Goal: Transaction & Acquisition: Obtain resource

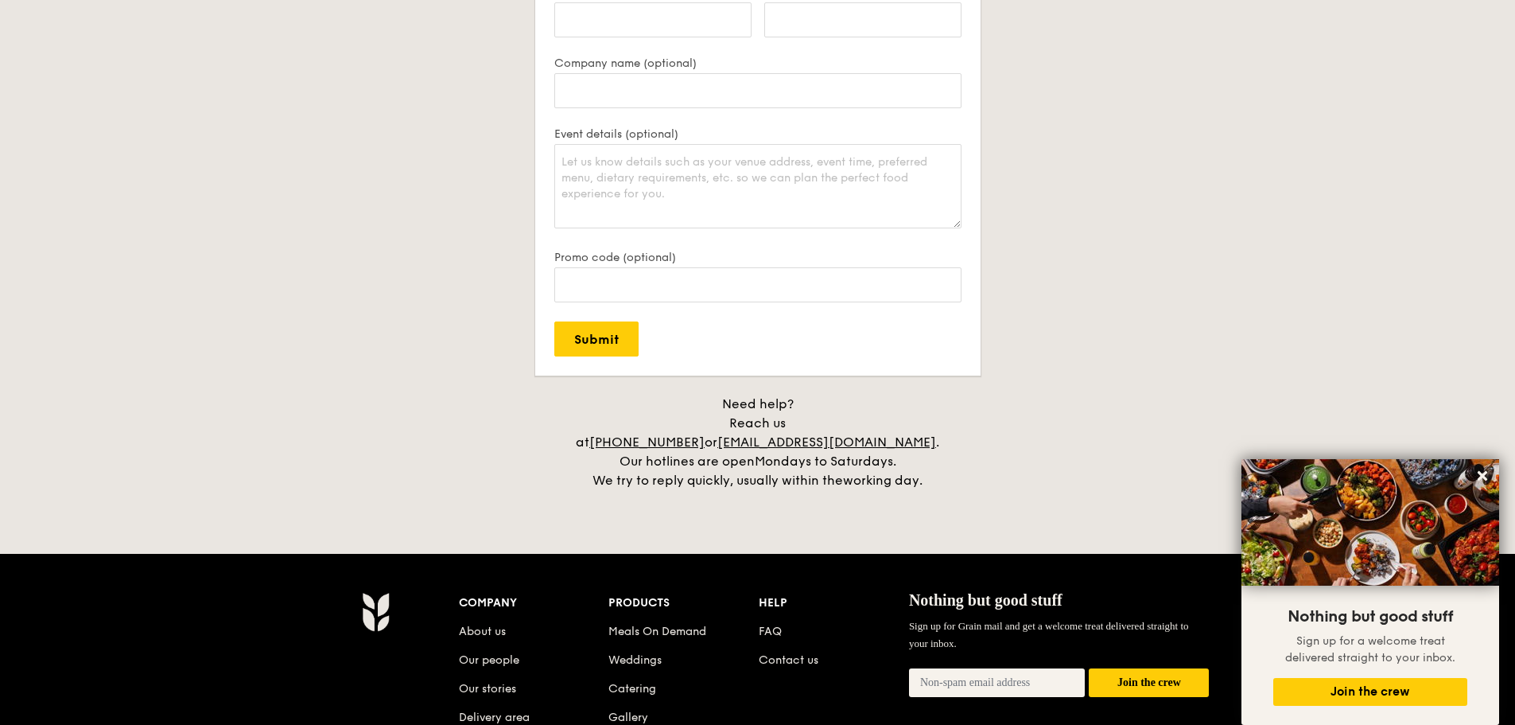
scroll to position [3338, 0]
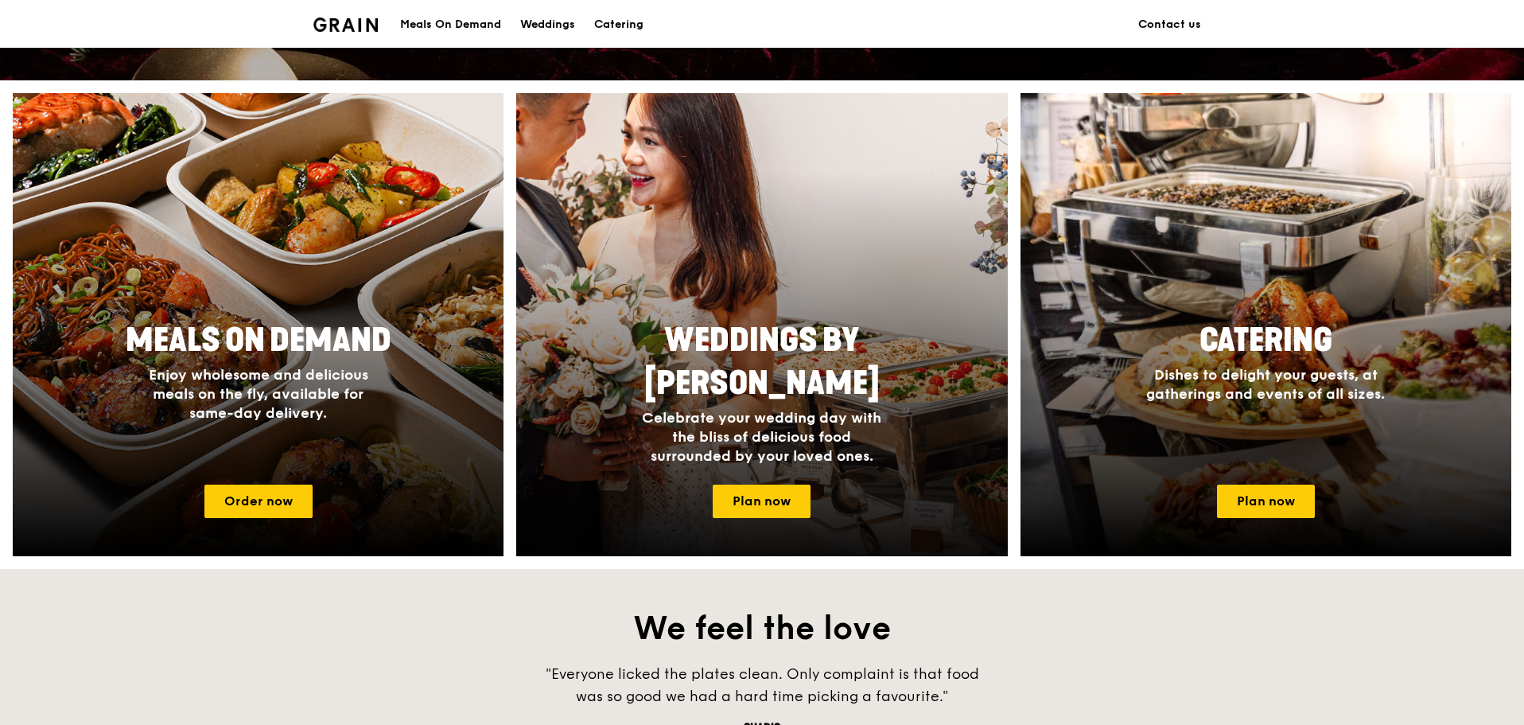
scroll to position [557, 0]
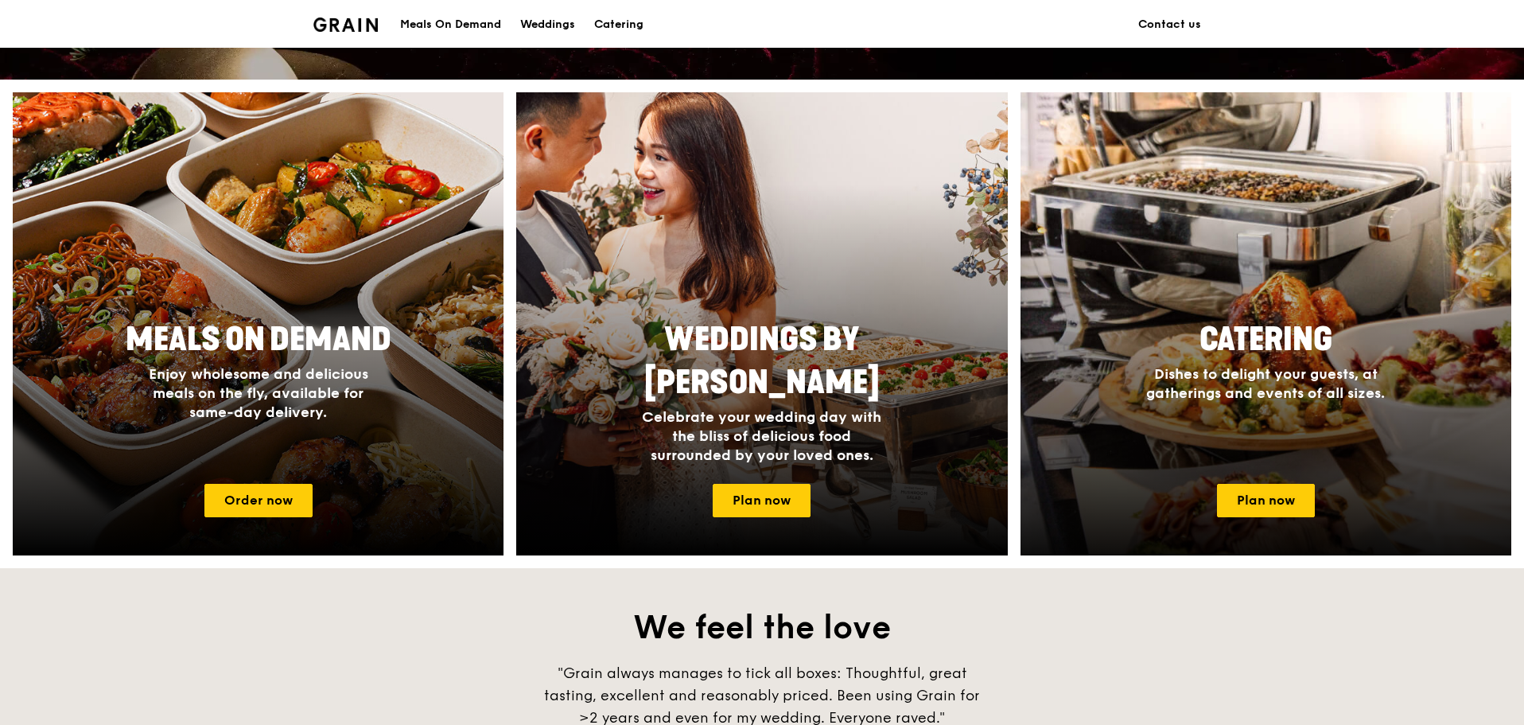
click at [1307, 410] on div "Catering Dishes to delight your guests, at gatherings and events of all sizes." at bounding box center [1266, 391] width 491 height 159
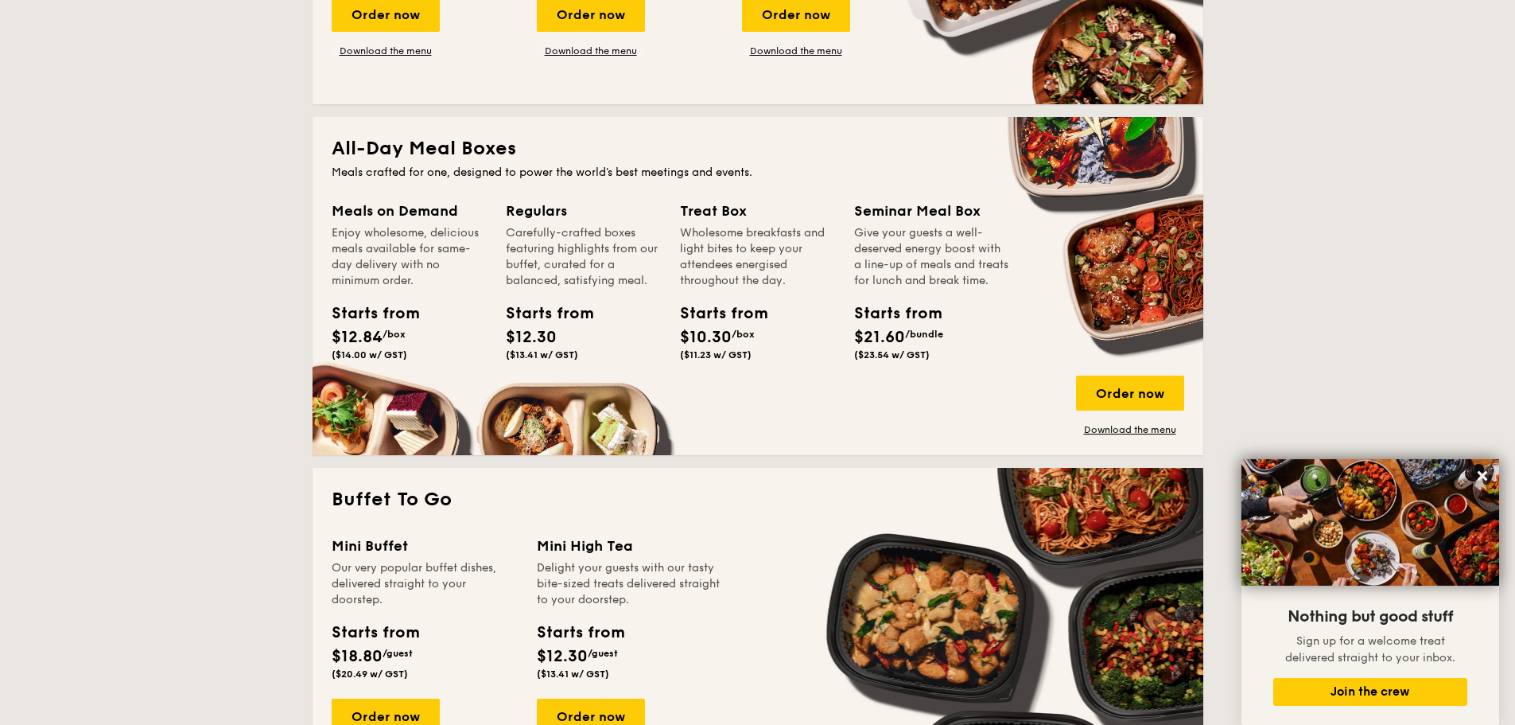
scroll to position [955, 0]
click at [1478, 475] on icon at bounding box center [1483, 476] width 14 height 14
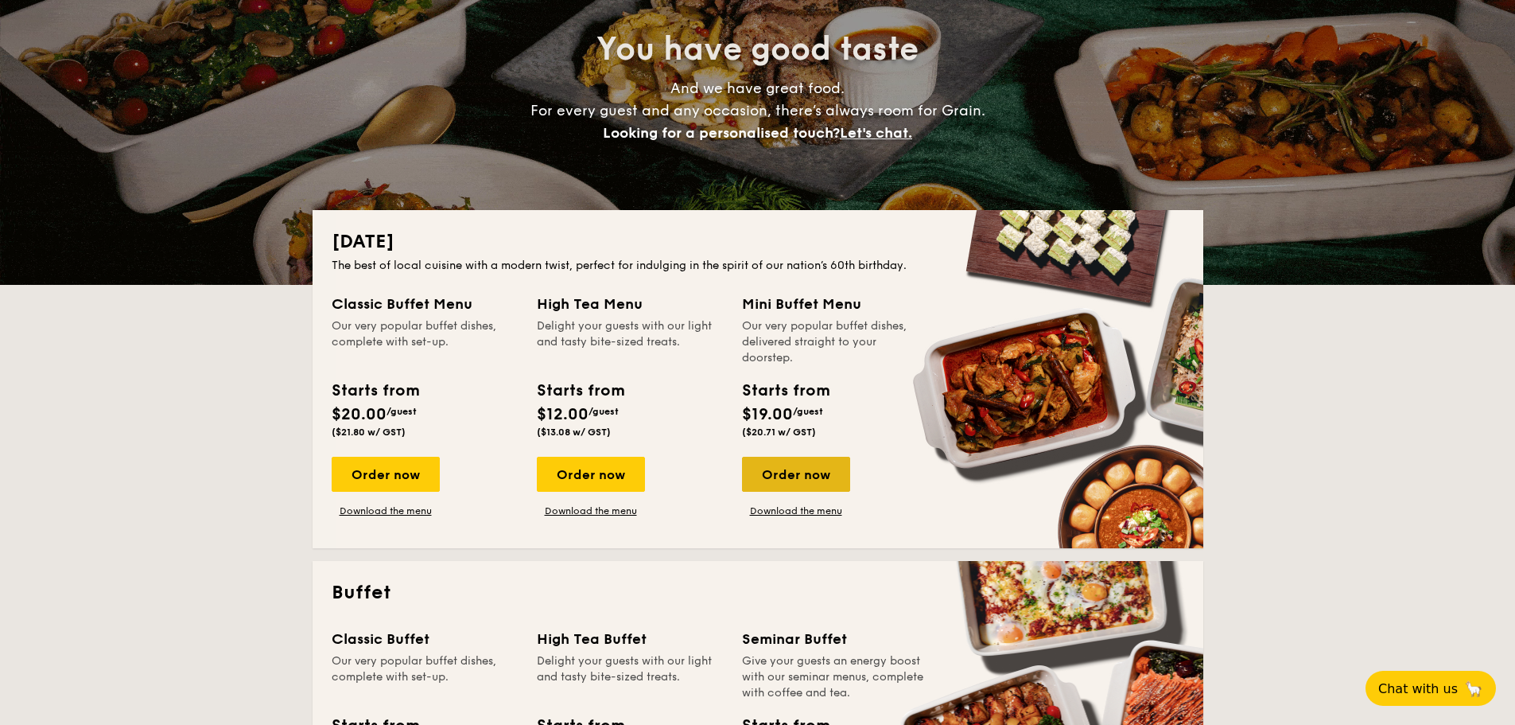
scroll to position [160, 0]
click at [406, 511] on link "Download the menu" at bounding box center [386, 511] width 108 height 13
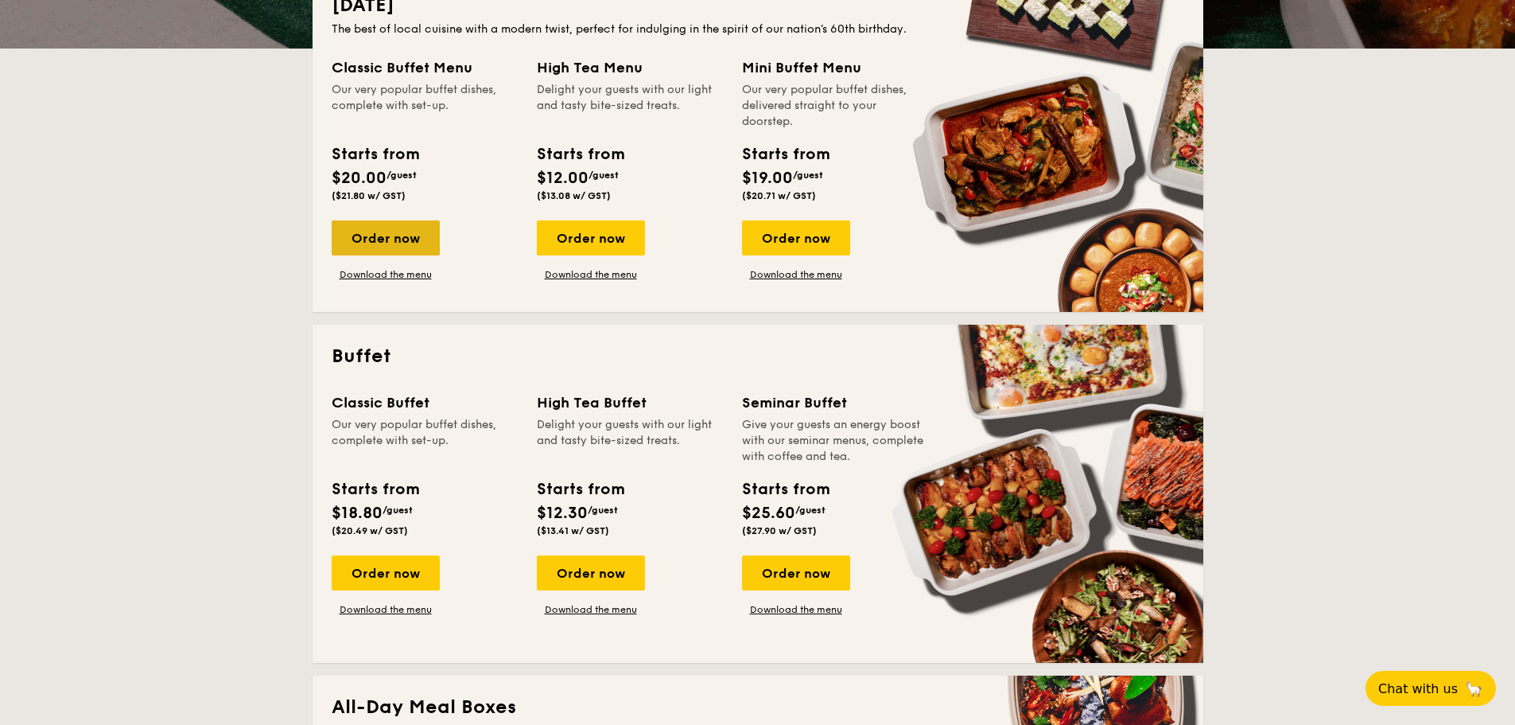
scroll to position [398, 0]
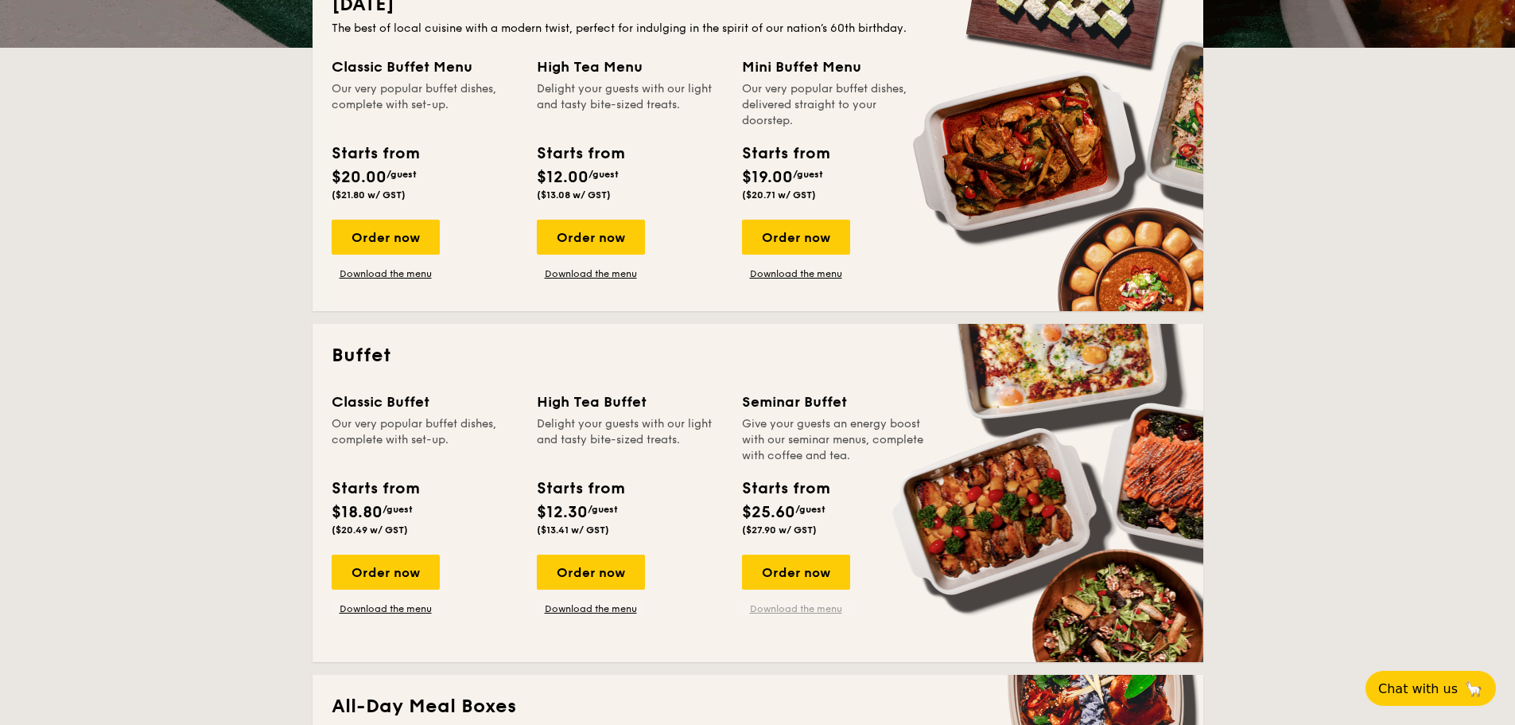
click at [803, 605] on link "Download the menu" at bounding box center [796, 608] width 108 height 13
click at [390, 613] on link "Download the menu" at bounding box center [386, 608] width 108 height 13
